Goal: Navigation & Orientation: Understand site structure

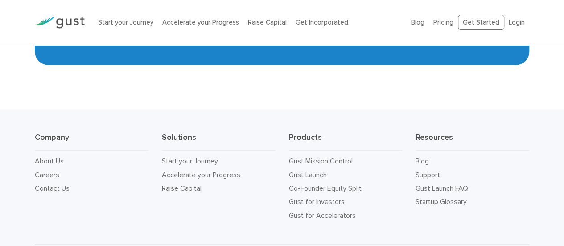
scroll to position [4096, 0]
click at [49, 170] on link "Careers" at bounding box center [47, 174] width 25 height 8
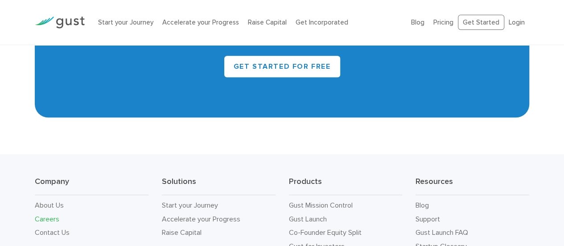
scroll to position [2107, 0]
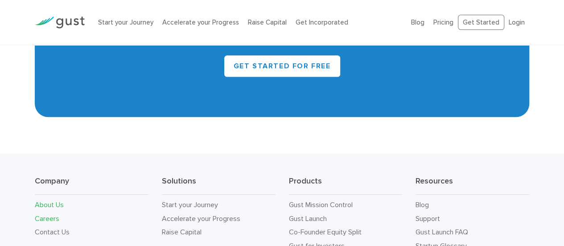
click at [43, 200] on link "About Us" at bounding box center [49, 204] width 29 height 8
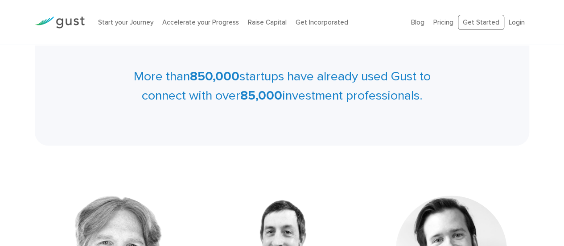
scroll to position [436, 0]
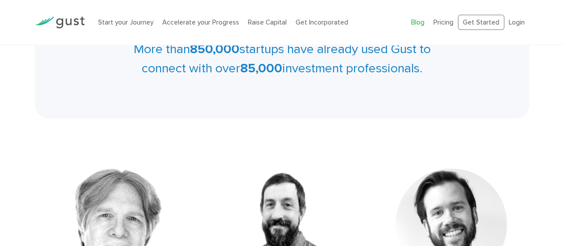
click at [419, 20] on link "Blog" at bounding box center [417, 22] width 13 height 8
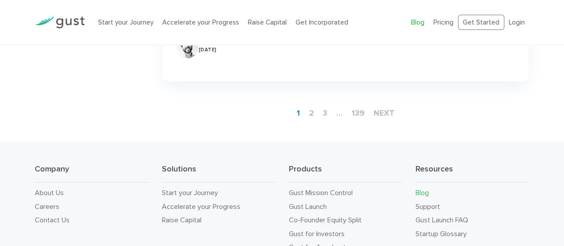
scroll to position [1382, 0]
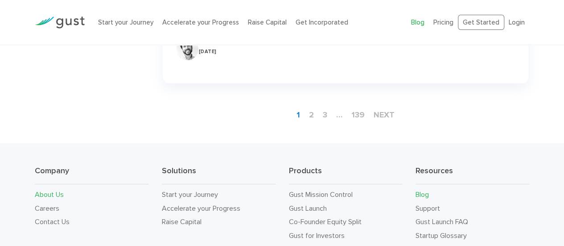
click at [49, 197] on link "About Us" at bounding box center [49, 194] width 29 height 8
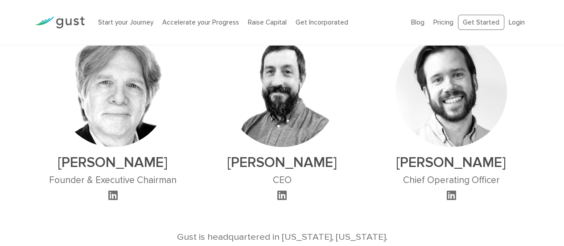
scroll to position [571, 0]
